Goal: Task Accomplishment & Management: Manage account settings

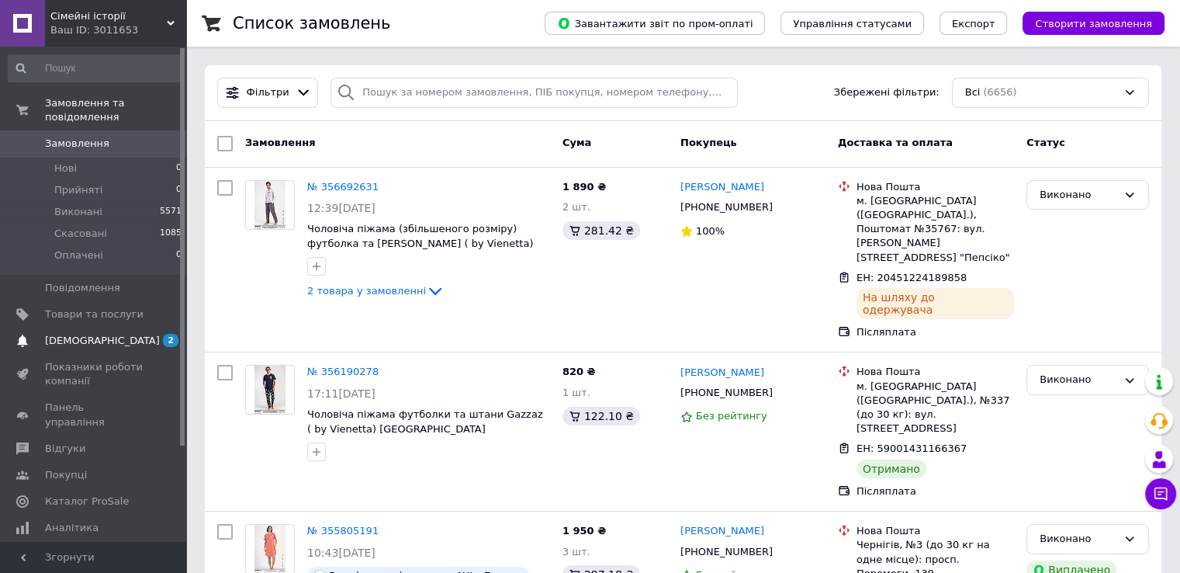
click at [100, 334] on span "[DEMOGRAPHIC_DATA]" at bounding box center [102, 341] width 115 height 14
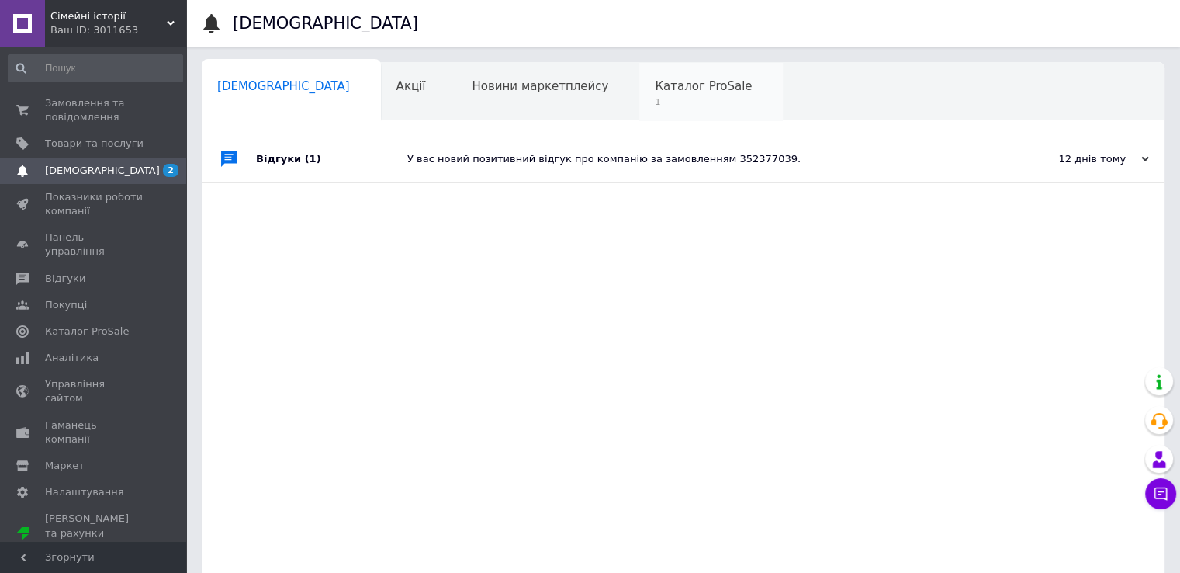
click at [655, 96] on span "1" at bounding box center [703, 102] width 97 height 12
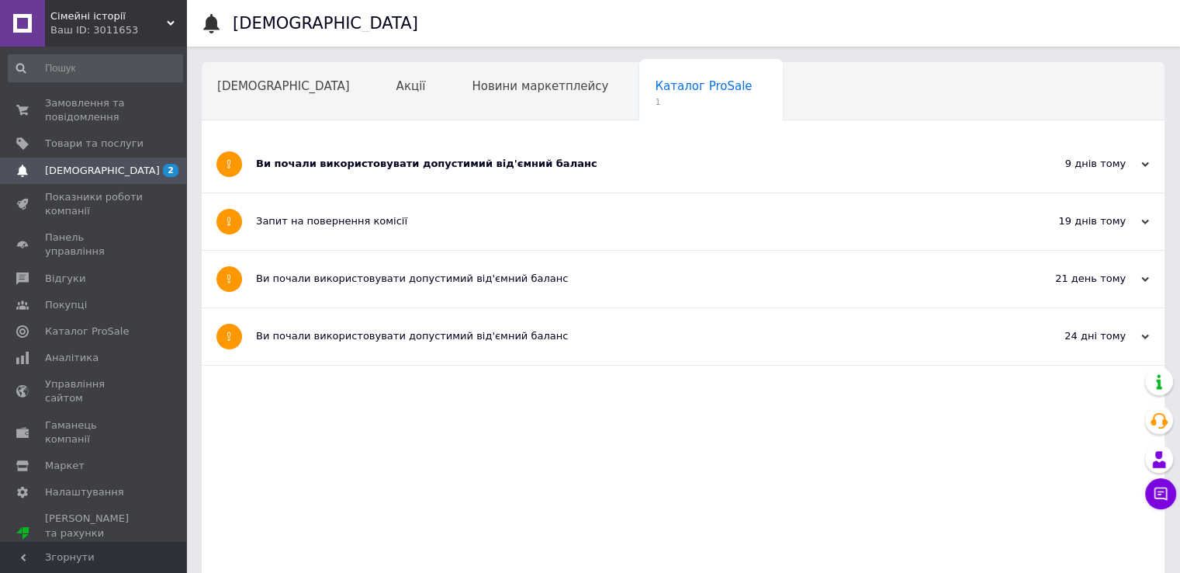
click at [554, 158] on div "Ви почали використовувати допустимий від'ємний баланс" at bounding box center [625, 164] width 738 height 14
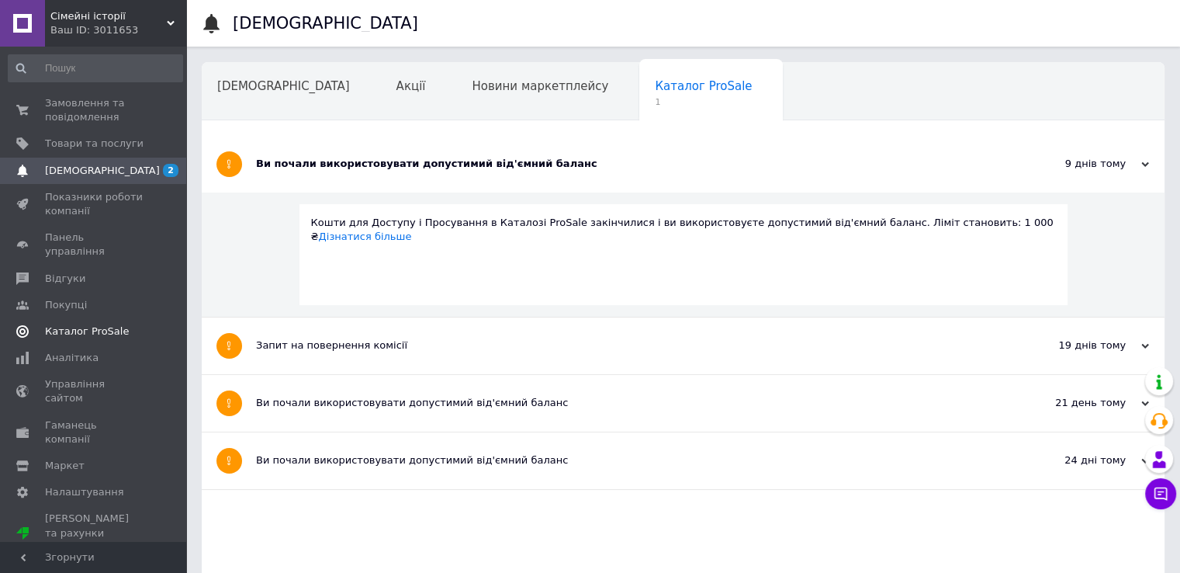
click at [95, 324] on span "Каталог ProSale" at bounding box center [87, 331] width 84 height 14
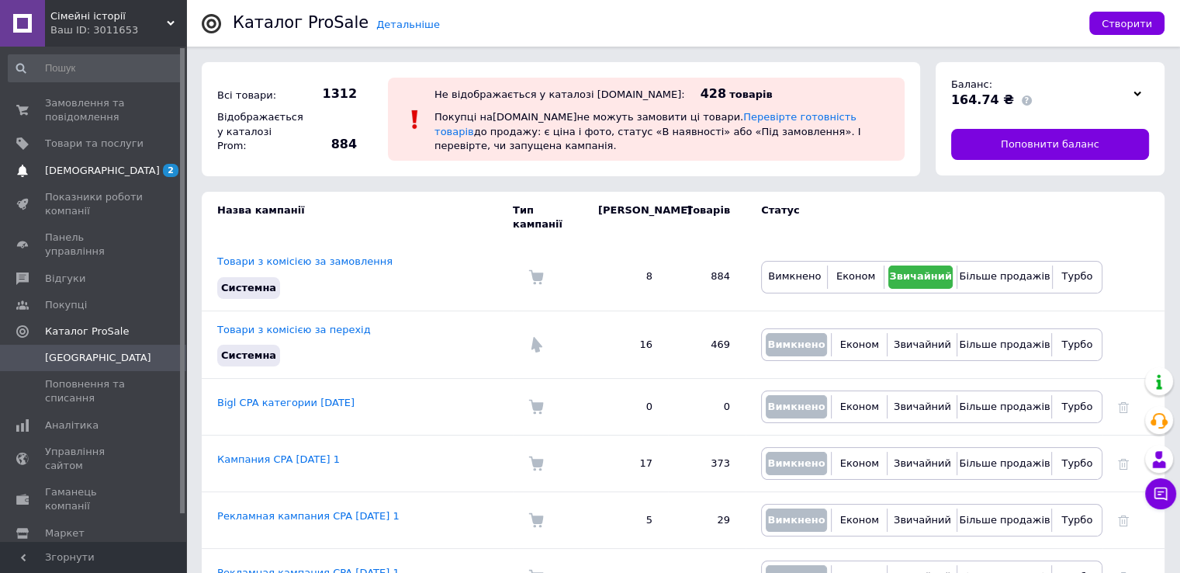
click at [113, 159] on link "[DEMOGRAPHIC_DATA] 2" at bounding box center [95, 171] width 191 height 26
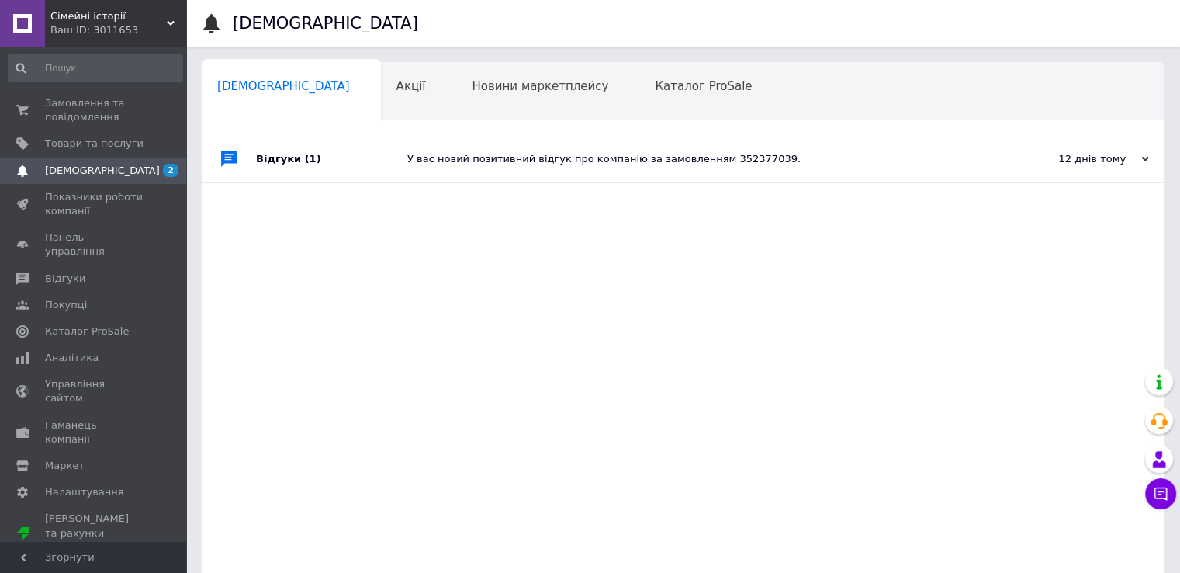
click at [372, 122] on div "Навчання та заходи 1" at bounding box center [287, 151] width 170 height 59
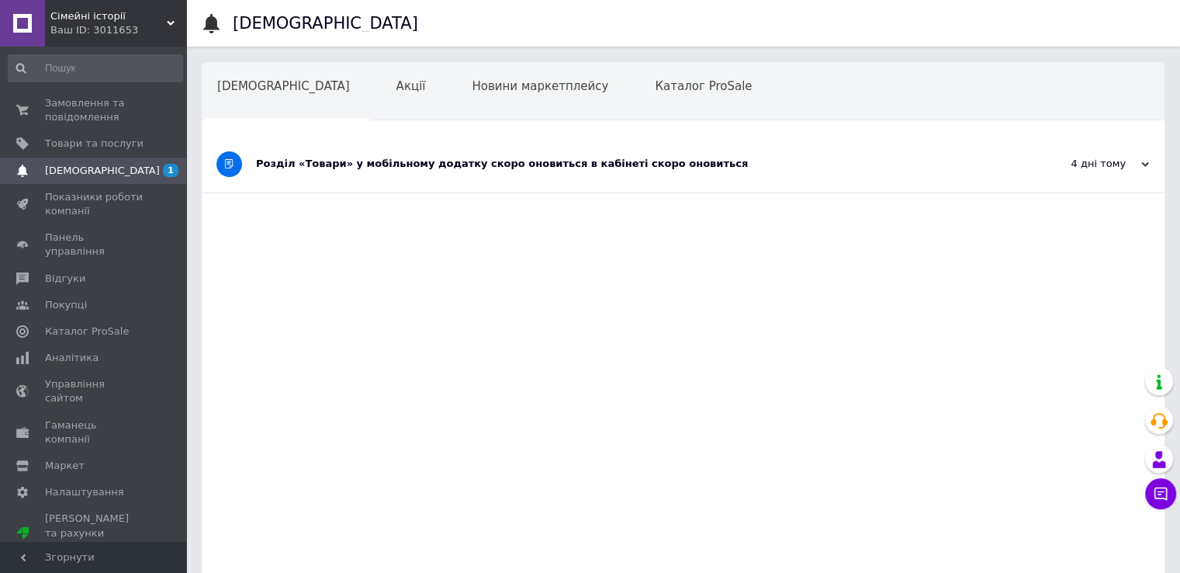
click at [639, 161] on div "Розділ «Товари» у мобільному додатку скоро оновиться в кабінеті скоро оновиться" at bounding box center [625, 164] width 738 height 14
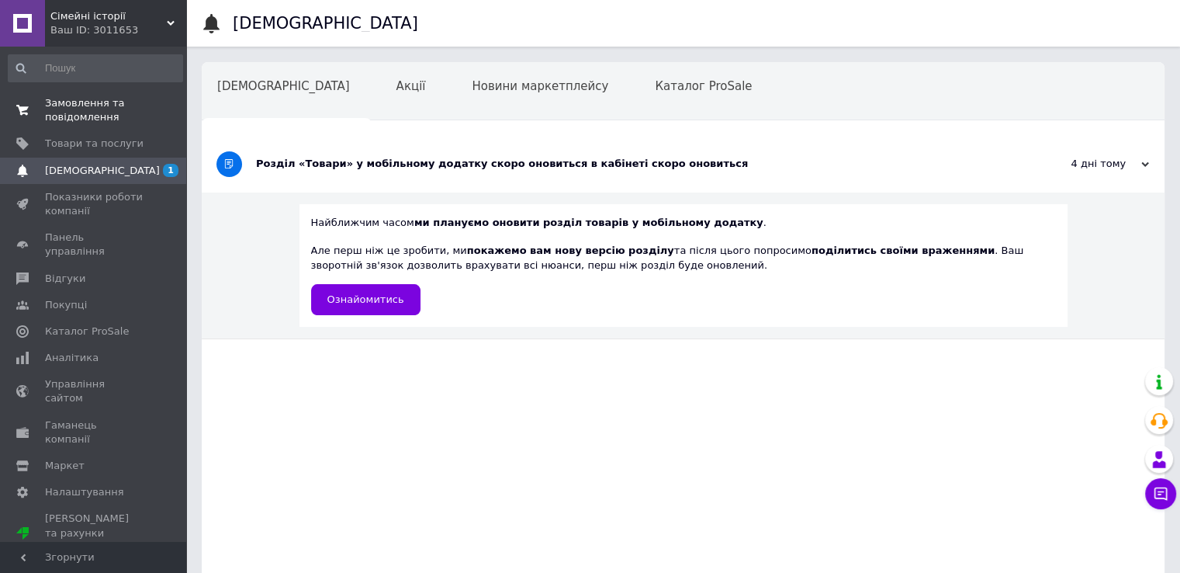
click at [96, 115] on span "Замовлення та повідомлення" at bounding box center [94, 110] width 99 height 28
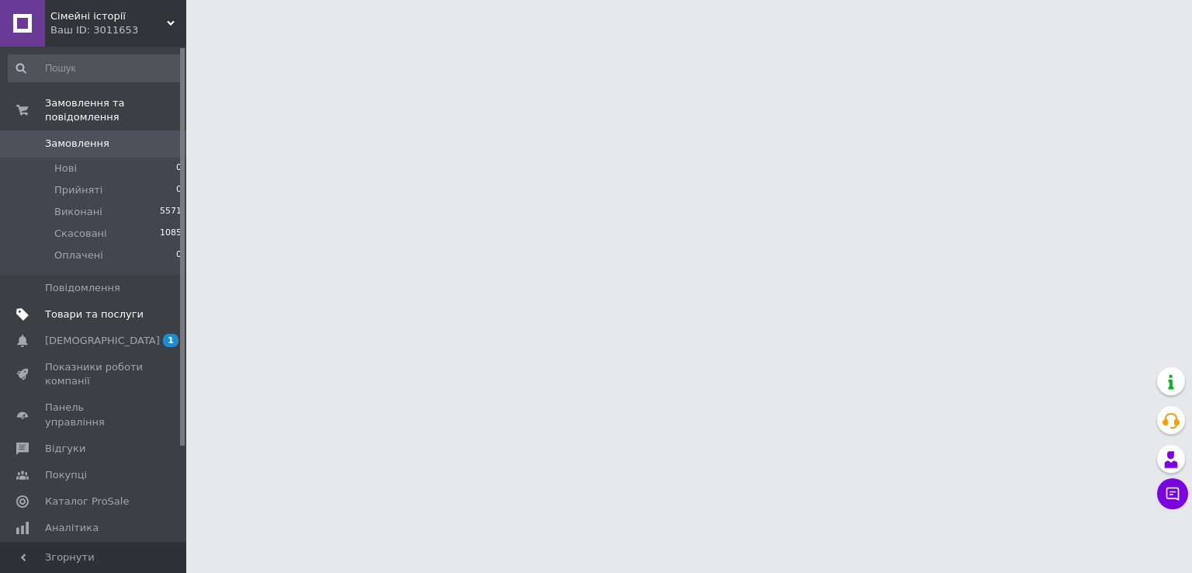
click at [118, 307] on span "Товари та послуги" at bounding box center [94, 314] width 99 height 14
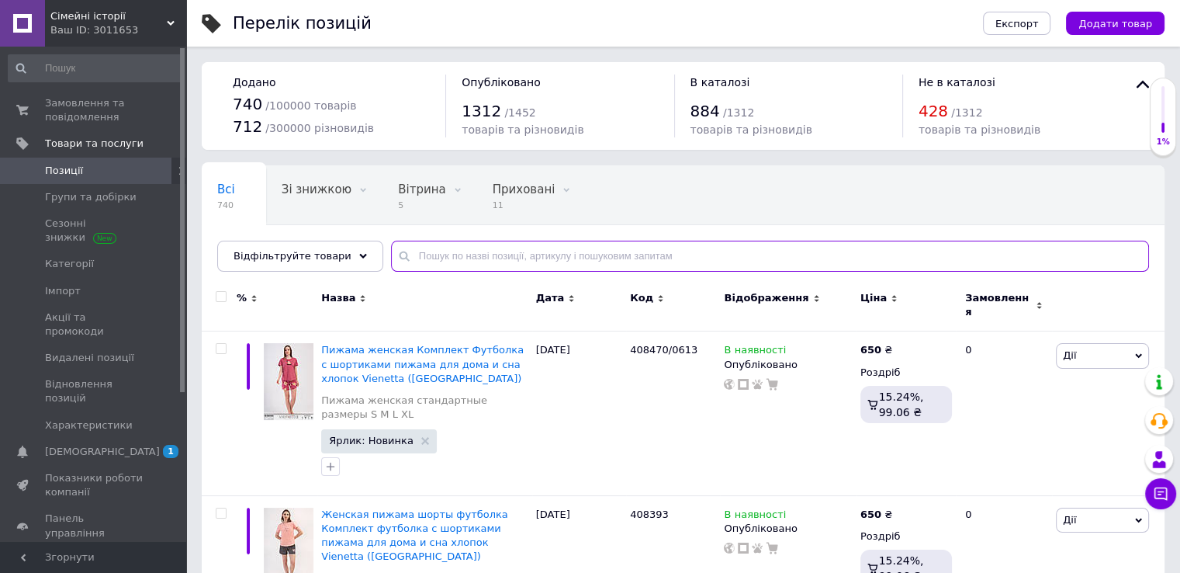
click at [454, 266] on input "text" at bounding box center [770, 256] width 758 height 31
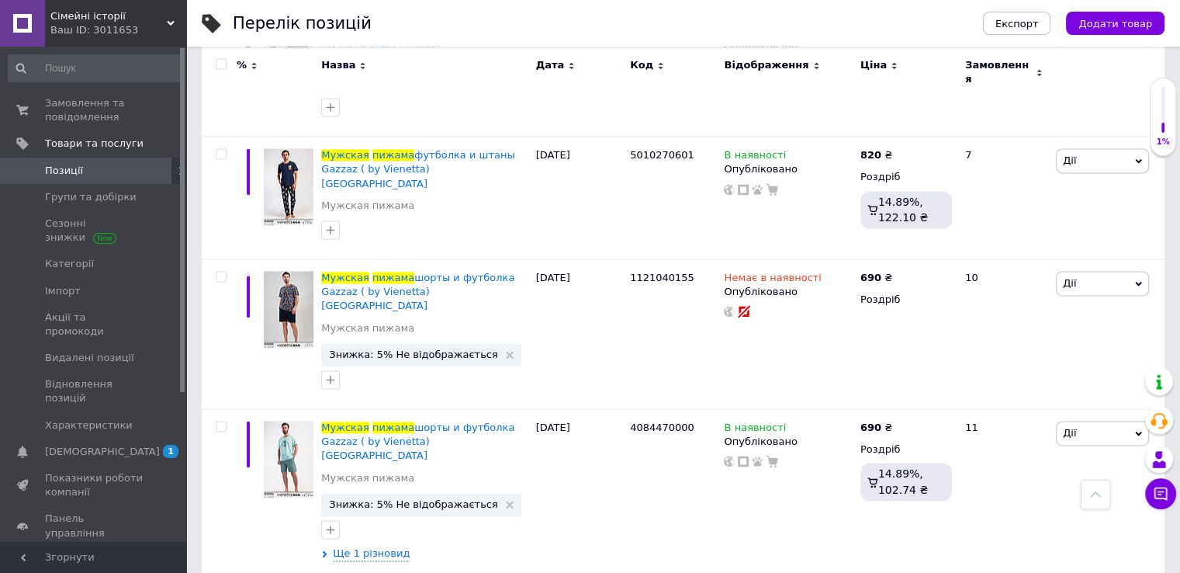
scroll to position [2364, 0]
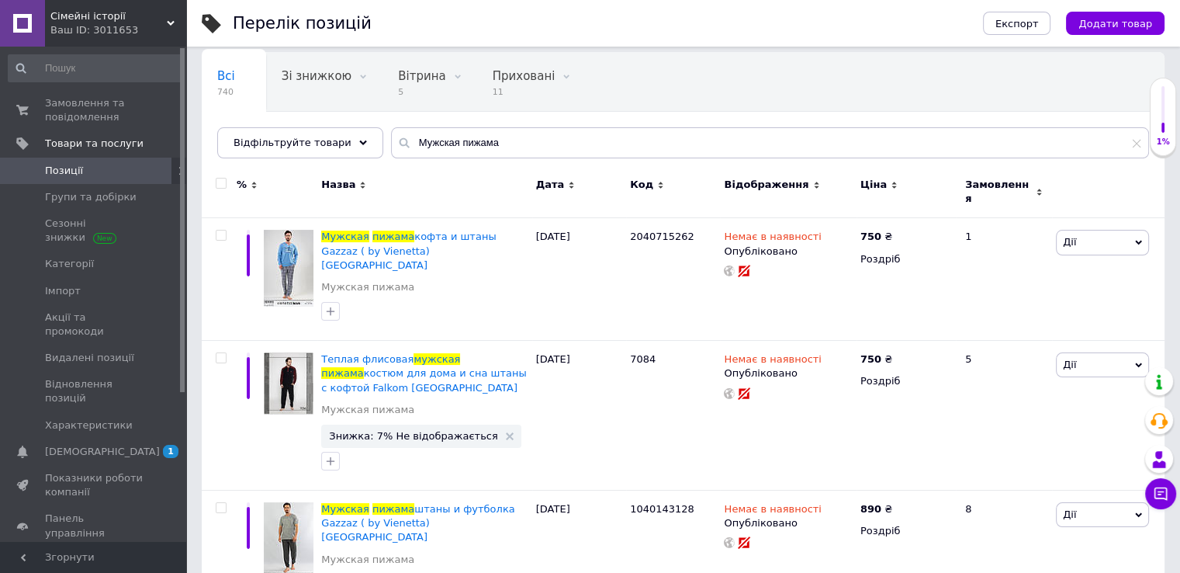
scroll to position [2288, 0]
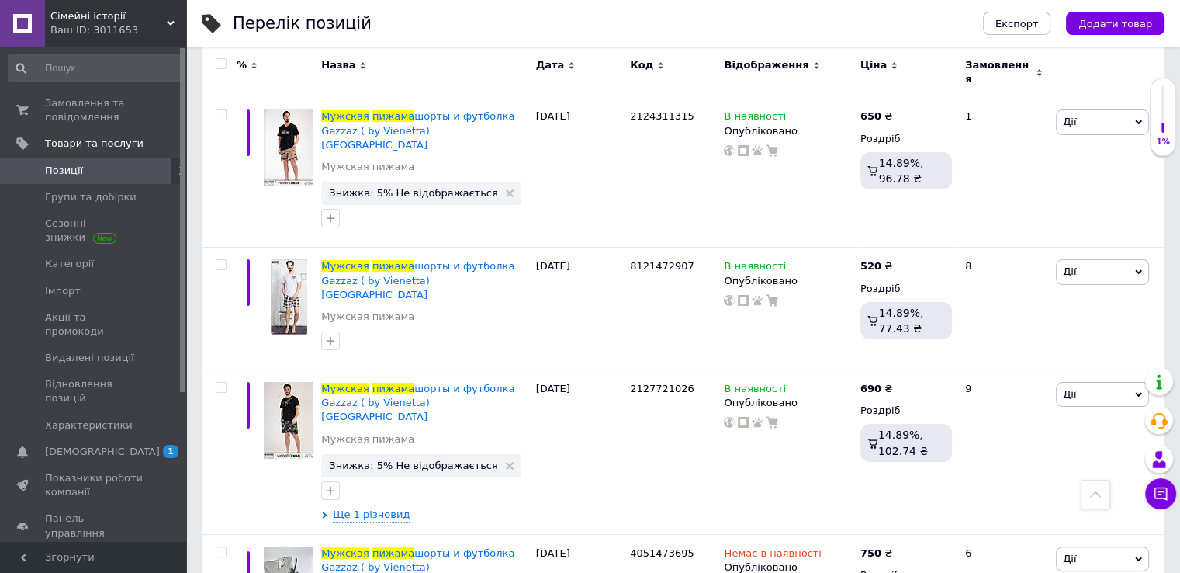
scroll to position [150, 0]
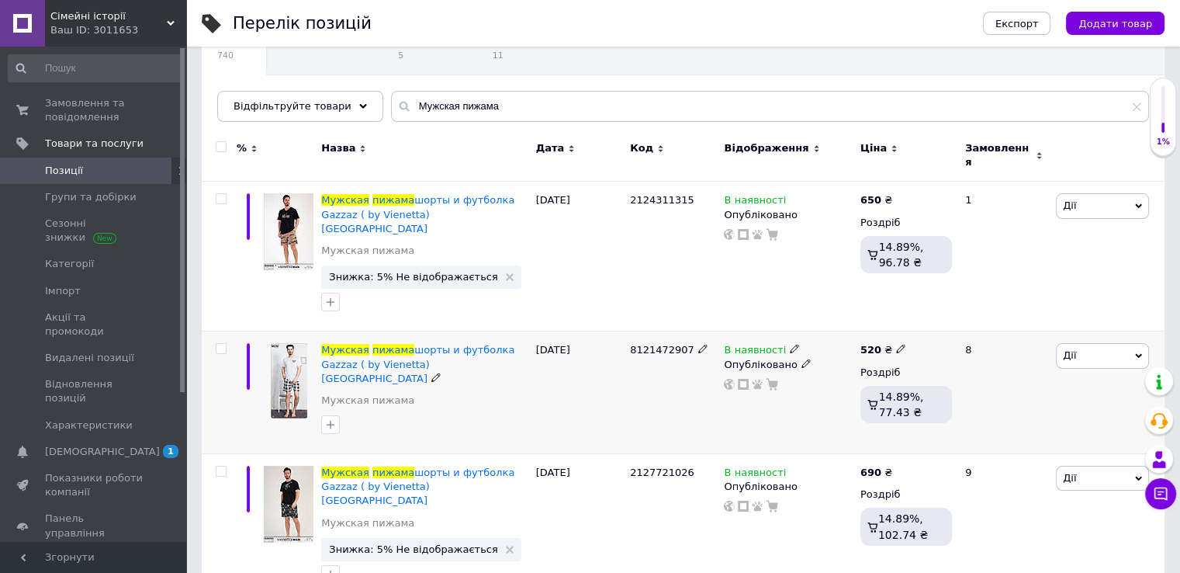
drag, startPoint x: 788, startPoint y: 324, endPoint x: 788, endPoint y: 332, distance: 8.5
click at [790, 344] on icon at bounding box center [794, 348] width 9 height 9
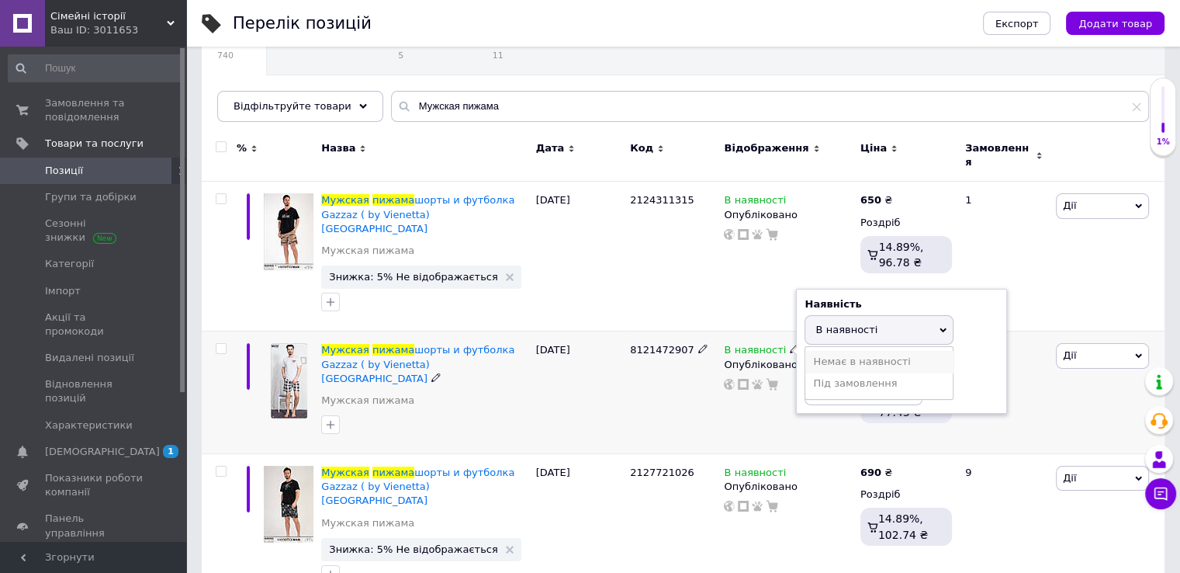
click at [836, 351] on li "Немає в наявності" at bounding box center [879, 362] width 147 height 22
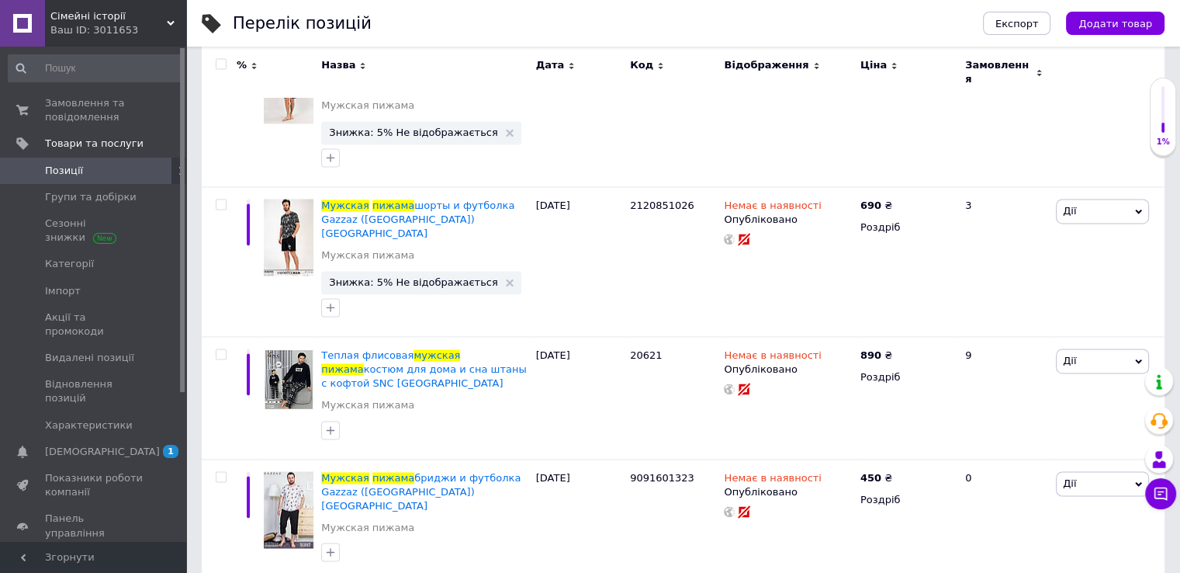
scroll to position [2362, 0]
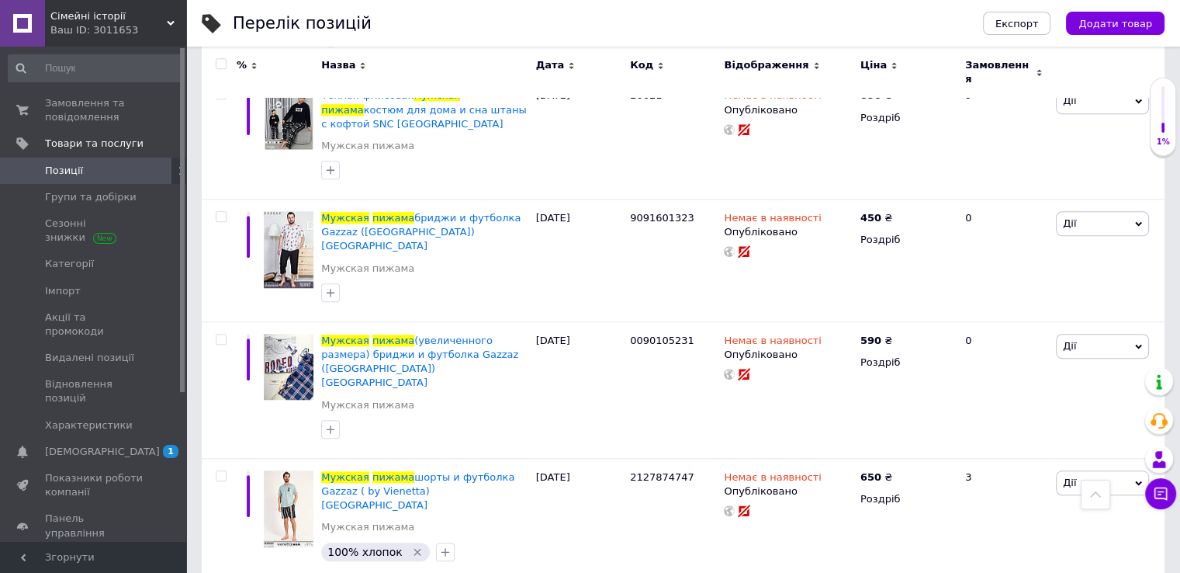
scroll to position [1300, 0]
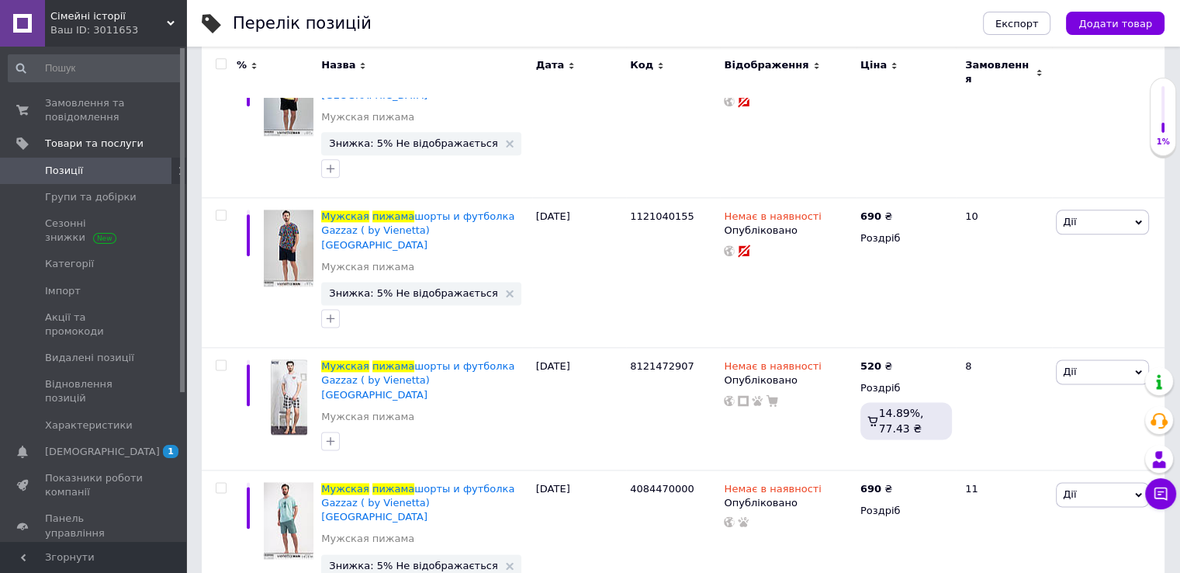
scroll to position [2357, 0]
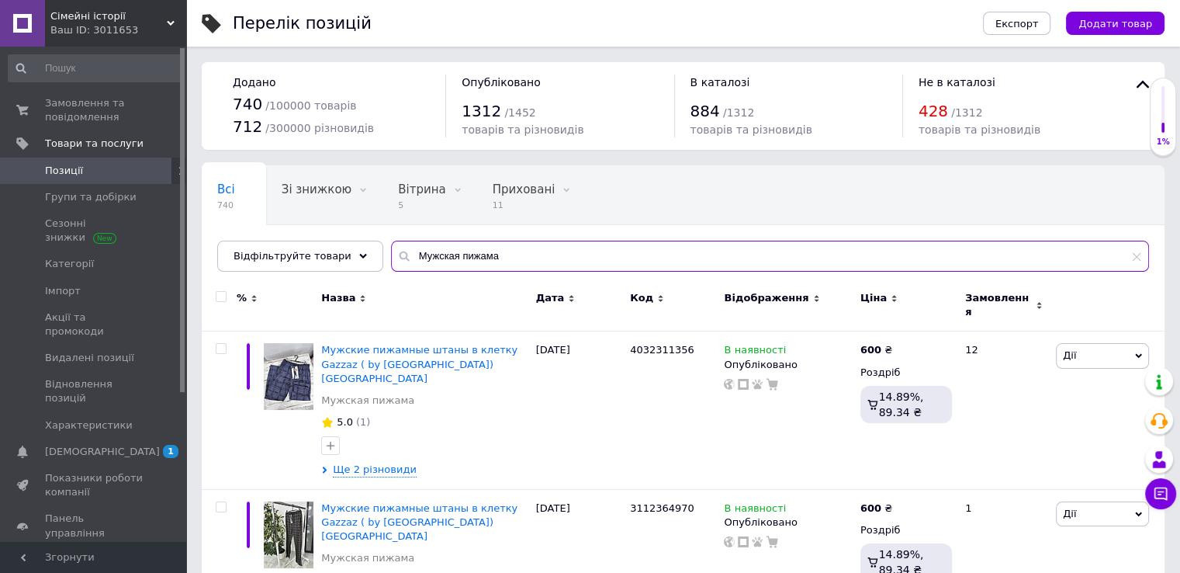
click at [508, 253] on input "Мужская пижама" at bounding box center [770, 256] width 758 height 31
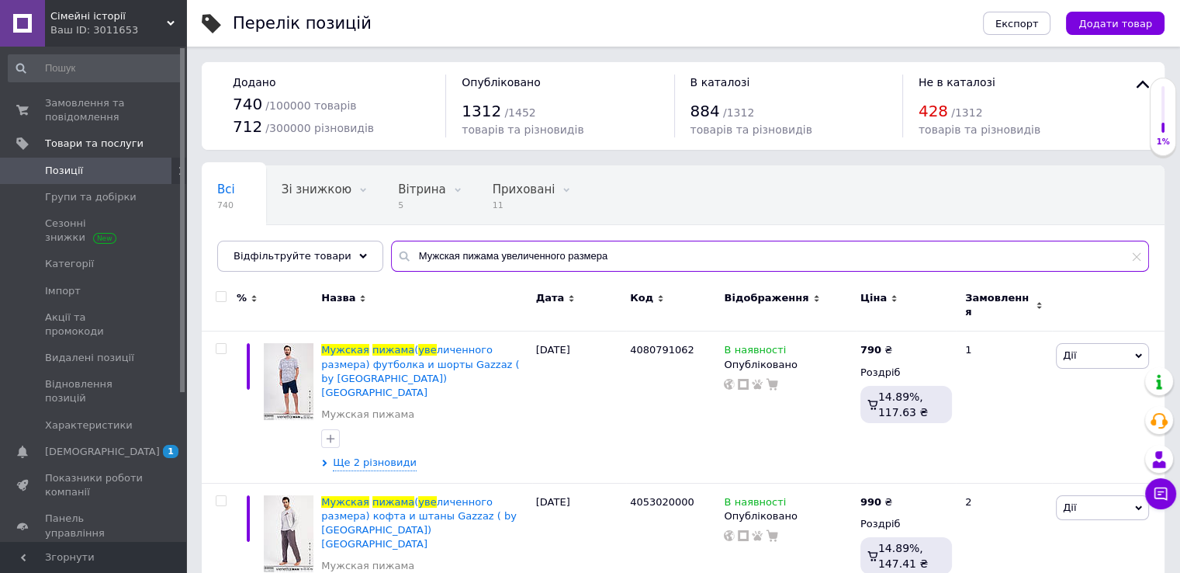
type input "Мужская пижама увеличенного размера"
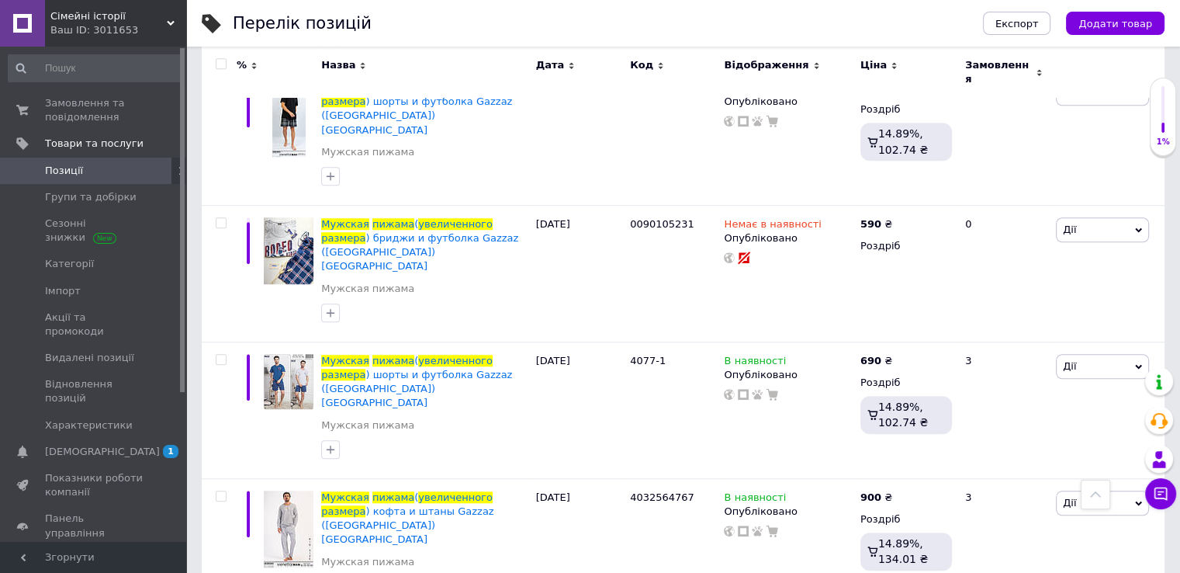
scroll to position [1260, 0]
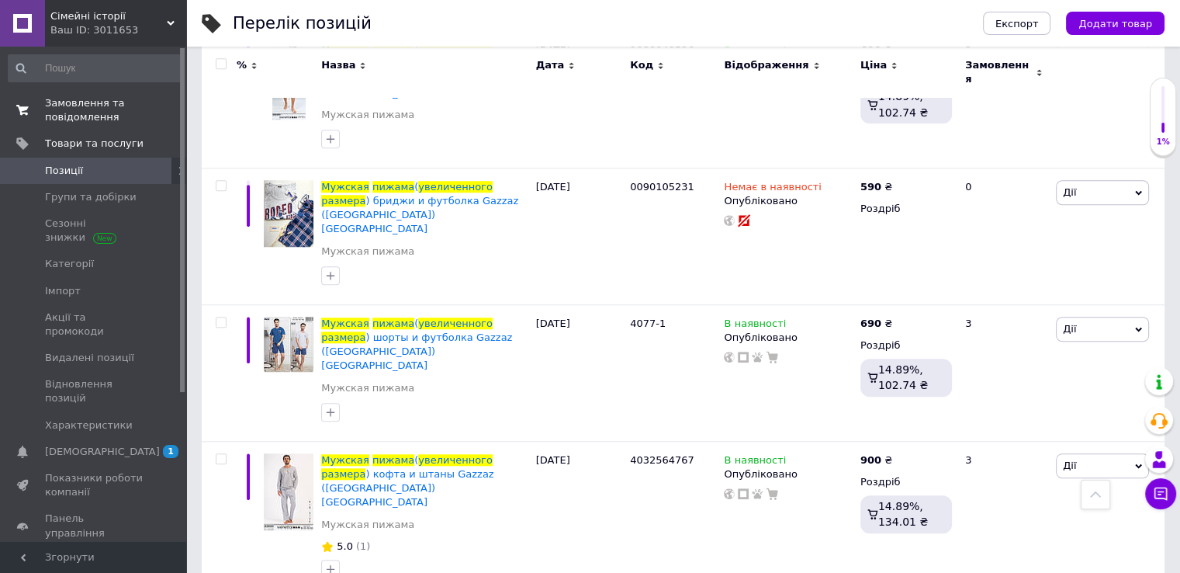
click at [119, 116] on span "Замовлення та повідомлення" at bounding box center [94, 110] width 99 height 28
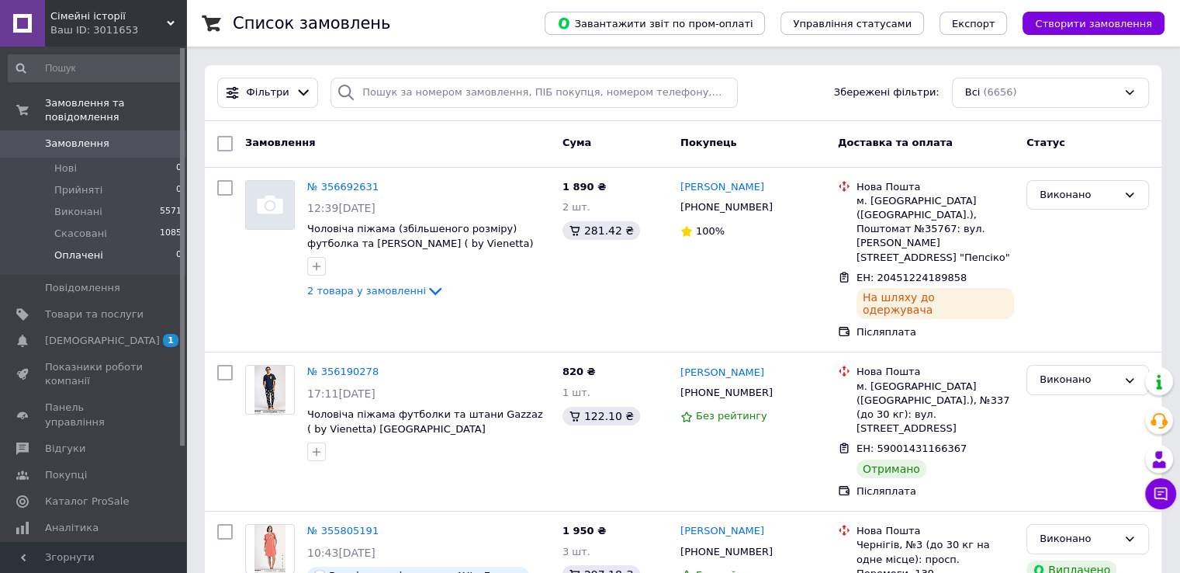
click at [154, 226] on li "Скасовані 1085" at bounding box center [95, 234] width 191 height 22
